Goal: Transaction & Acquisition: Book appointment/travel/reservation

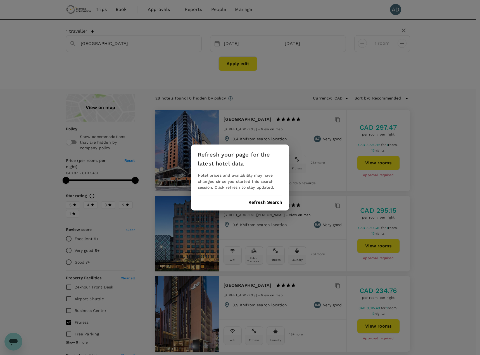
click at [262, 201] on div "Refresh your page for the latest hotel data Hotel prices and availability may h…" at bounding box center [240, 178] width 98 height 66
click at [262, 202] on button "Refresh Search" at bounding box center [266, 202] width 34 height 5
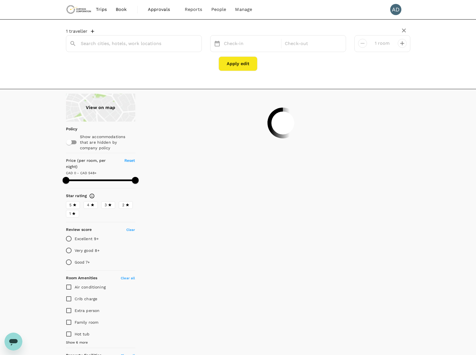
type input "[GEOGRAPHIC_DATA]"
click at [229, 45] on div "[DATE]" at bounding box center [251, 43] width 59 height 11
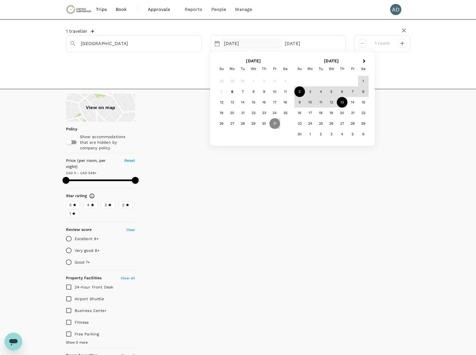
click at [299, 90] on div "2" at bounding box center [299, 91] width 11 height 11
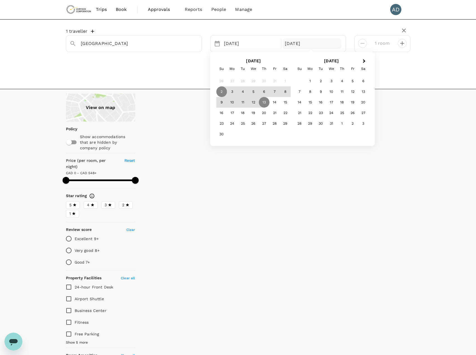
click at [275, 213] on div at bounding box center [276, 310] width 268 height 433
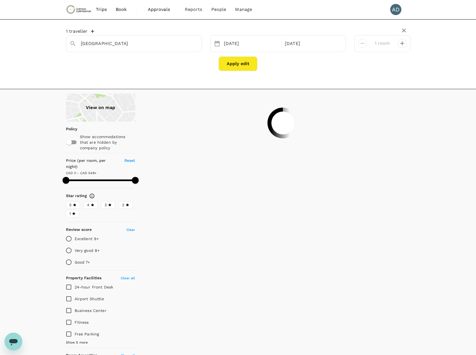
type input "592.89"
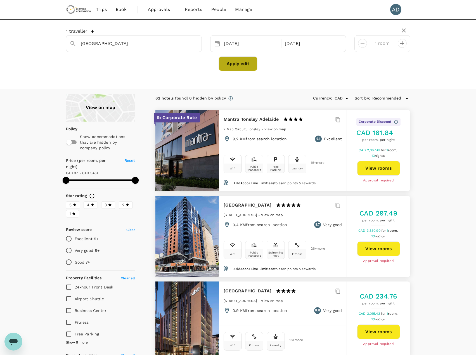
click at [229, 66] on button "Apply edit" at bounding box center [238, 63] width 39 height 15
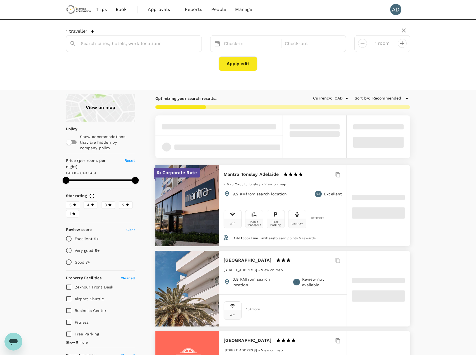
type input "[GEOGRAPHIC_DATA]"
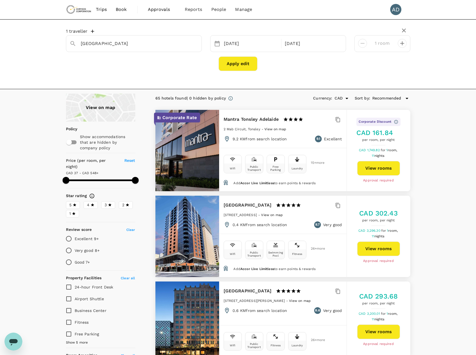
type input "593.08"
drag, startPoint x: 67, startPoint y: 316, endPoint x: 50, endPoint y: 315, distance: 17.3
click at [67, 317] on input "Fitness" at bounding box center [69, 323] width 12 height 12
checkbox input "true"
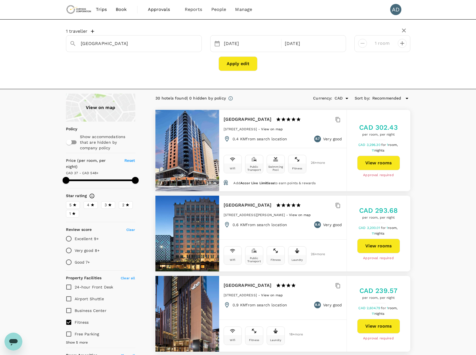
click at [406, 97] on icon at bounding box center [407, 98] width 7 height 7
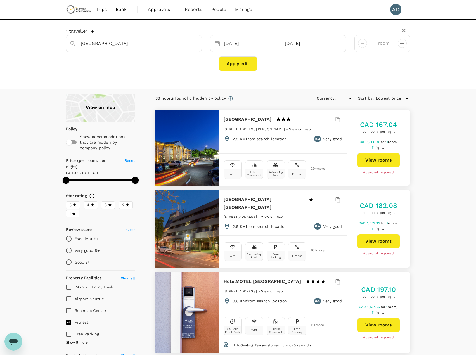
type input "593.08"
type input "CAD"
type input "593.08"
